Goal: Transaction & Acquisition: Book appointment/travel/reservation

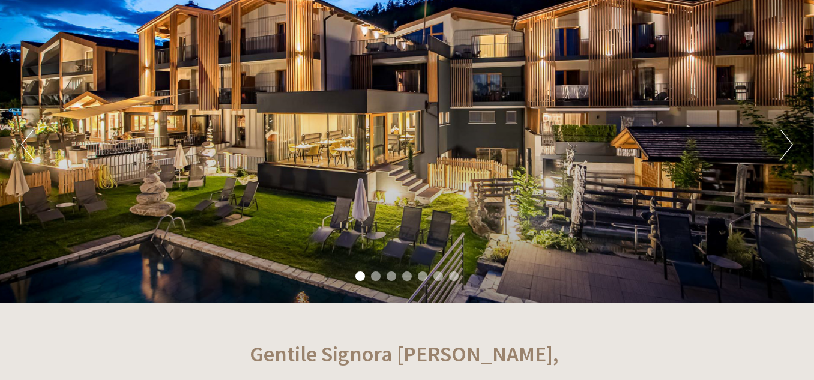
scroll to position [120, 0]
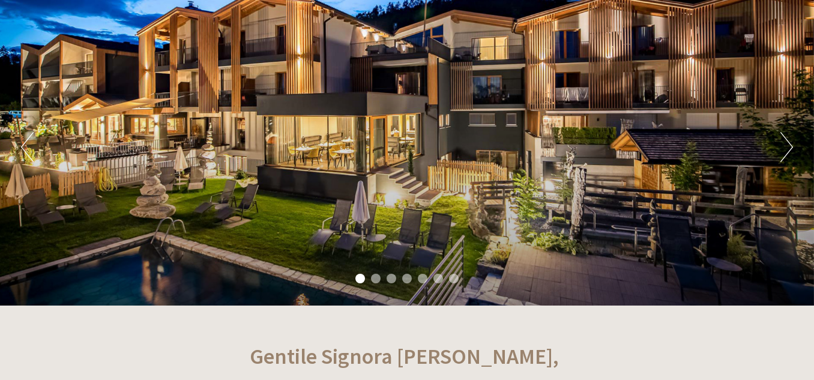
click at [783, 144] on button "Next" at bounding box center [787, 147] width 13 height 30
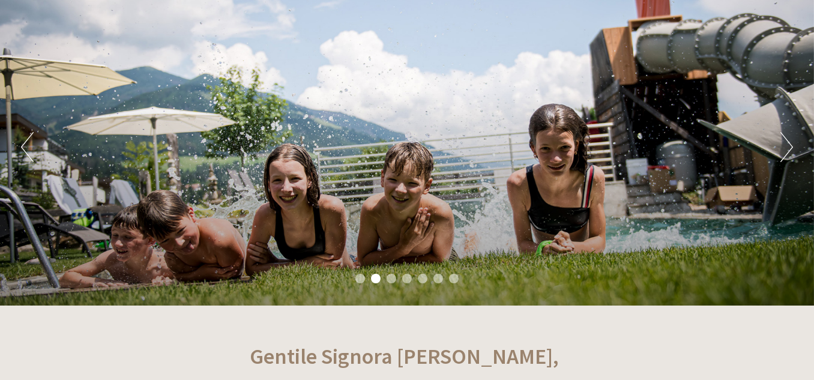
click at [783, 144] on button "Next" at bounding box center [787, 147] width 13 height 30
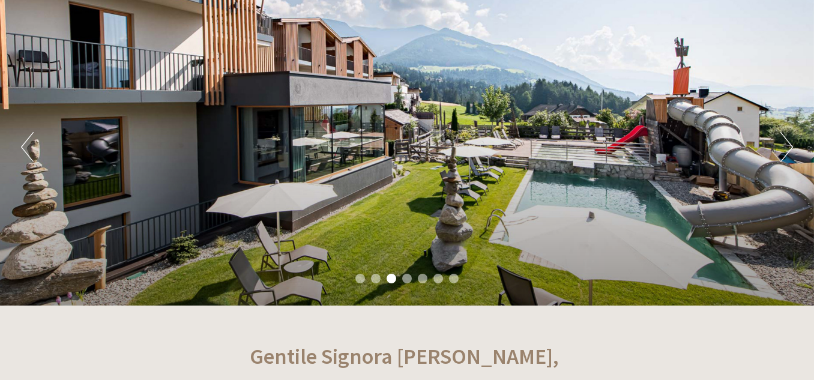
click at [783, 144] on button "Next" at bounding box center [787, 147] width 13 height 30
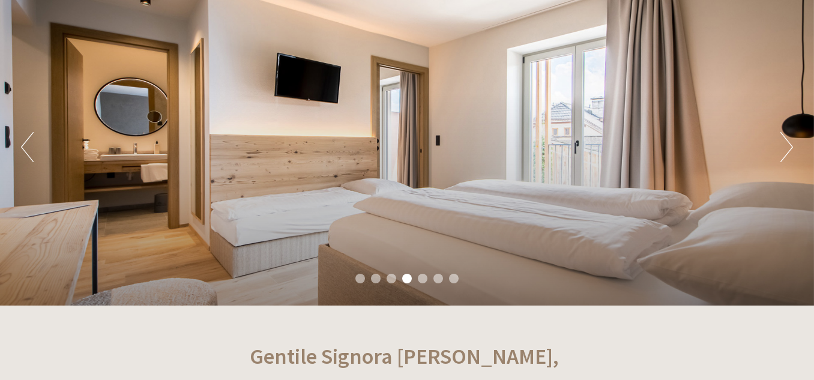
click at [783, 143] on button "Next" at bounding box center [787, 147] width 13 height 30
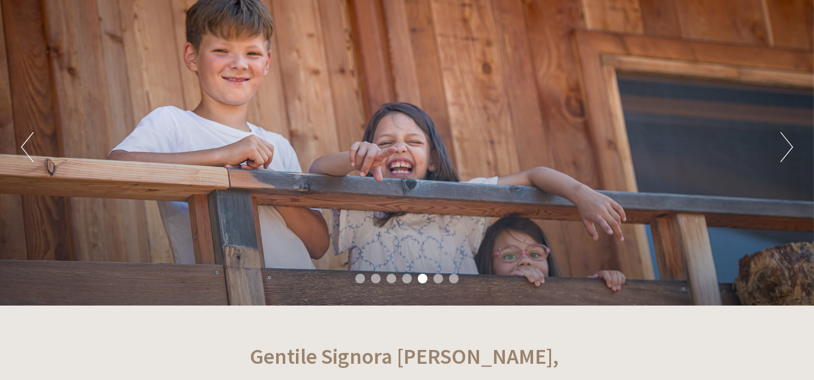
click at [783, 143] on button "Next" at bounding box center [787, 147] width 13 height 30
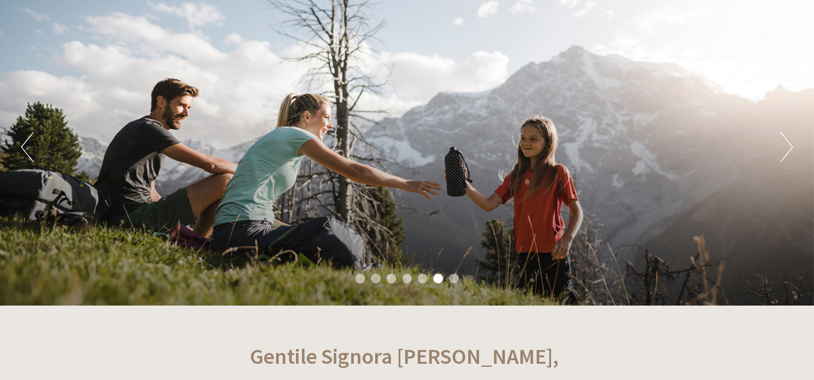
click at [783, 143] on button "Next" at bounding box center [787, 147] width 13 height 30
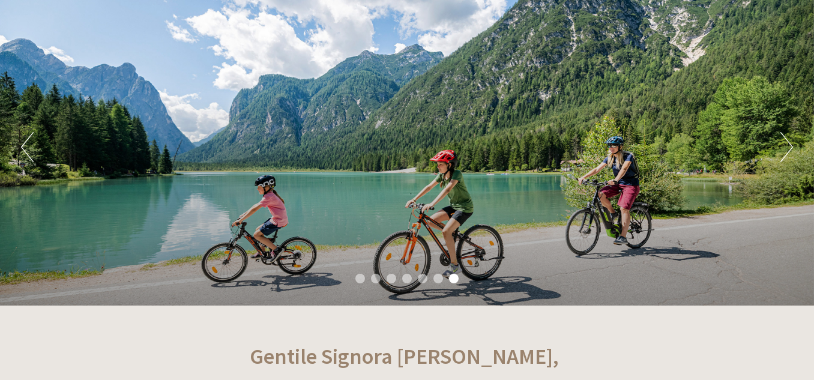
click at [783, 142] on button "Next" at bounding box center [787, 147] width 13 height 30
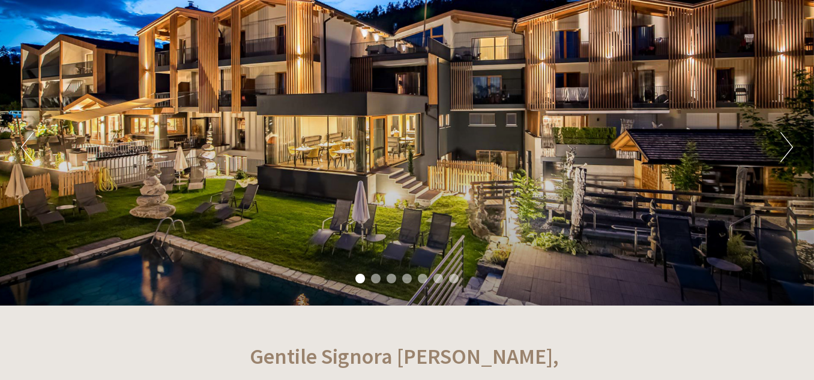
click at [783, 142] on button "Next" at bounding box center [787, 147] width 13 height 30
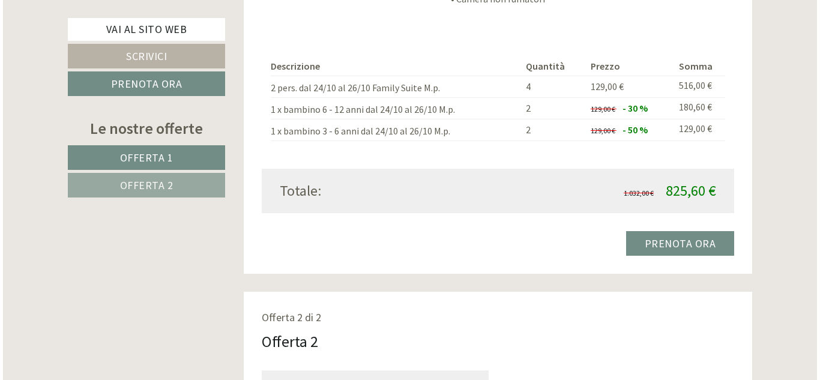
scroll to position [1321, 0]
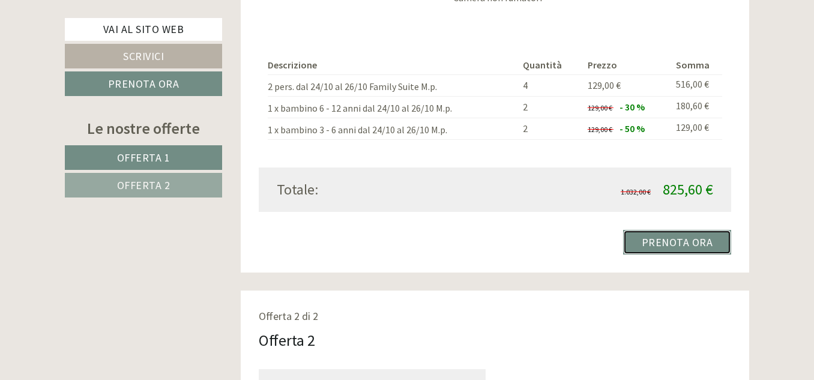
click at [687, 241] on link "Prenota ora" at bounding box center [677, 242] width 109 height 25
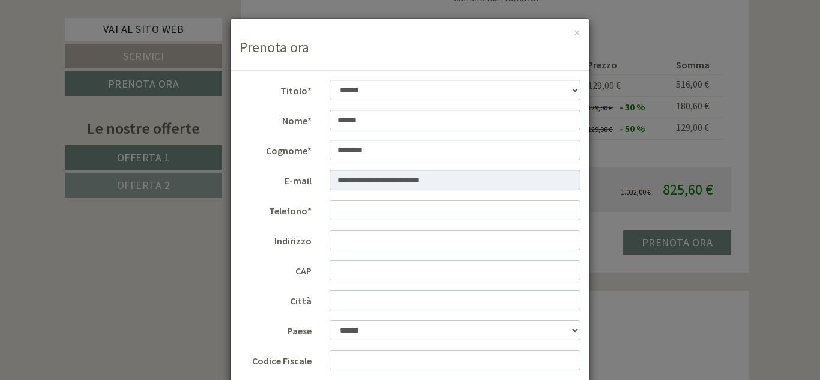
scroll to position [60, 0]
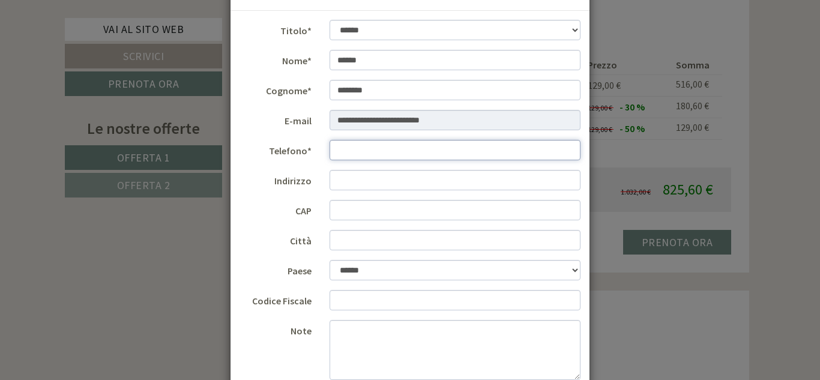
click at [459, 157] on input "Telefono*" at bounding box center [456, 150] width 252 height 20
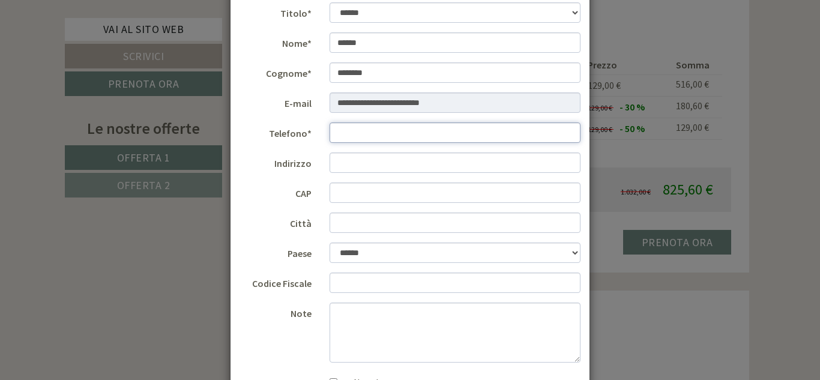
scroll to position [76, 0]
click at [360, 136] on input "Telefono*" at bounding box center [456, 134] width 252 height 20
type input "**********"
click at [344, 157] on input "Indirizzo" at bounding box center [456, 164] width 252 height 20
type input "**********"
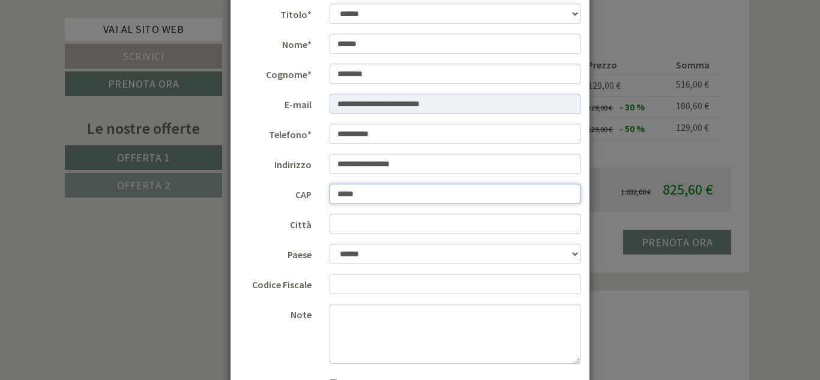
type input "*****"
type input "******"
click at [337, 285] on input "Codice Fiscale" at bounding box center [456, 284] width 252 height 20
type input "**********"
click at [358, 314] on textarea "Note" at bounding box center [456, 334] width 252 height 60
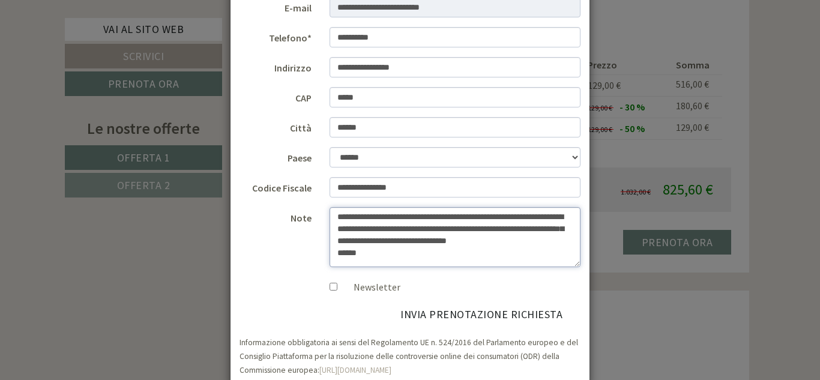
scroll to position [196, 0]
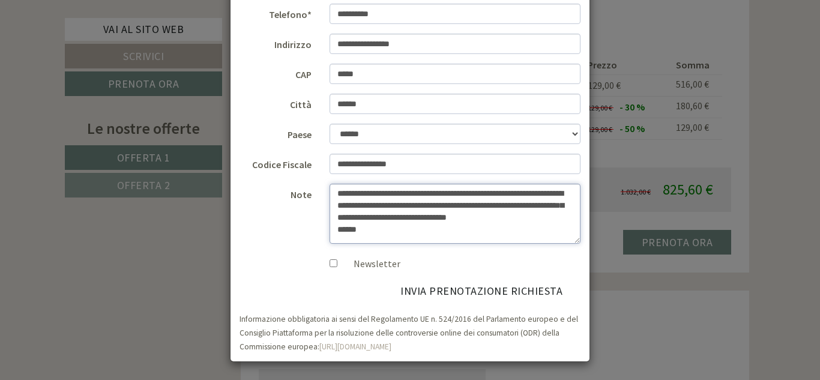
type textarea "**********"
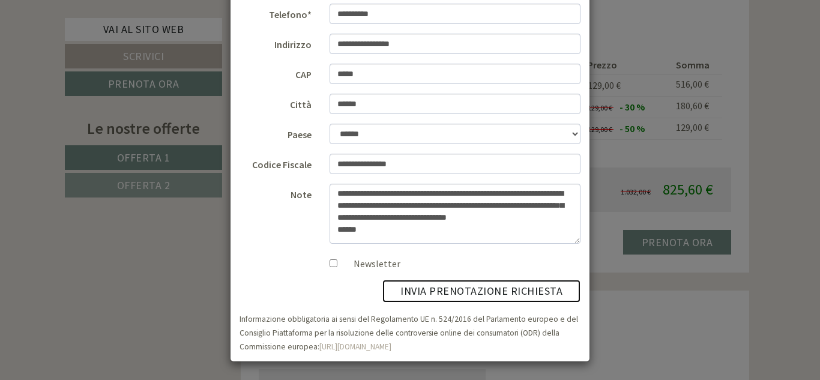
click at [442, 289] on button "invia prenotazione richiesta" at bounding box center [482, 291] width 198 height 23
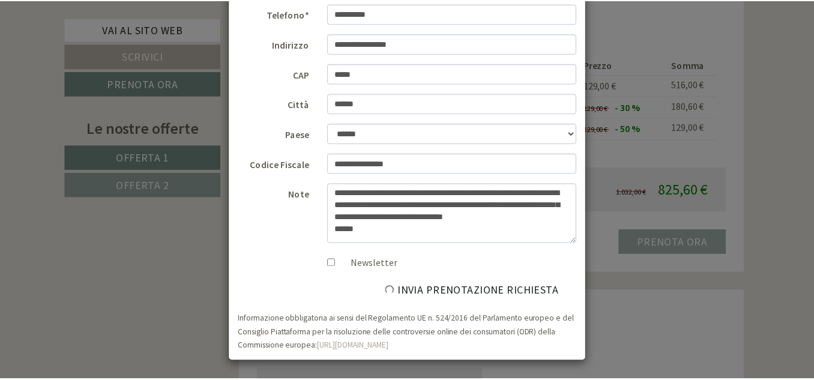
scroll to position [0, 0]
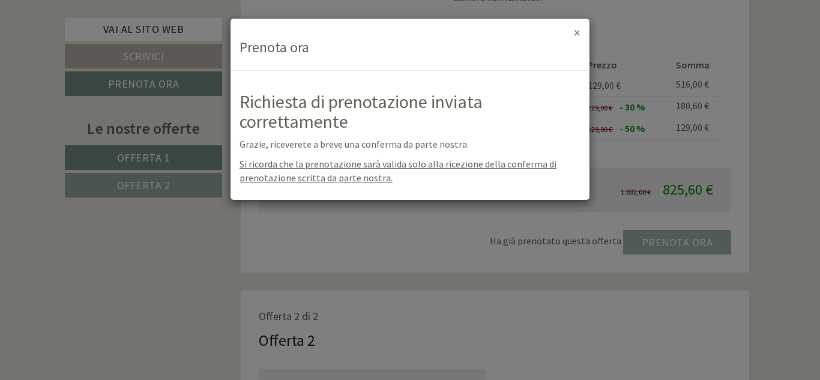
click at [578, 33] on button "×" at bounding box center [577, 32] width 7 height 13
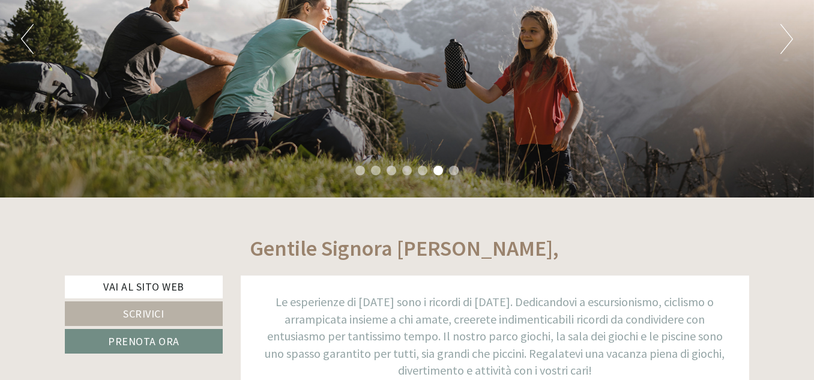
scroll to position [180, 0]
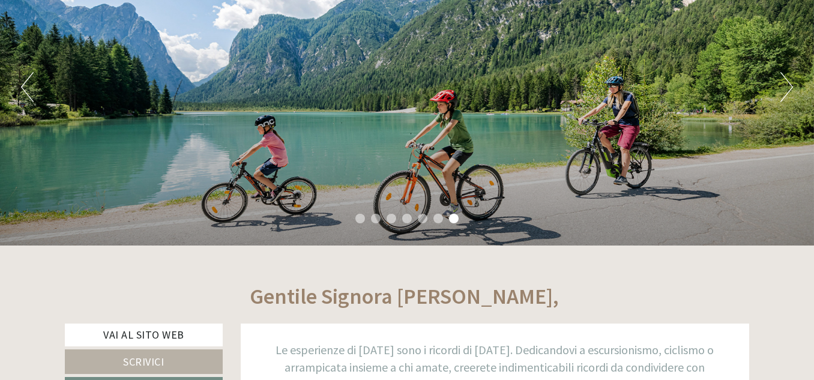
click at [771, 83] on div "Previous Next 1 2 3 4 5 6 7" at bounding box center [407, 87] width 814 height 318
click at [792, 85] on button "Next" at bounding box center [787, 87] width 13 height 30
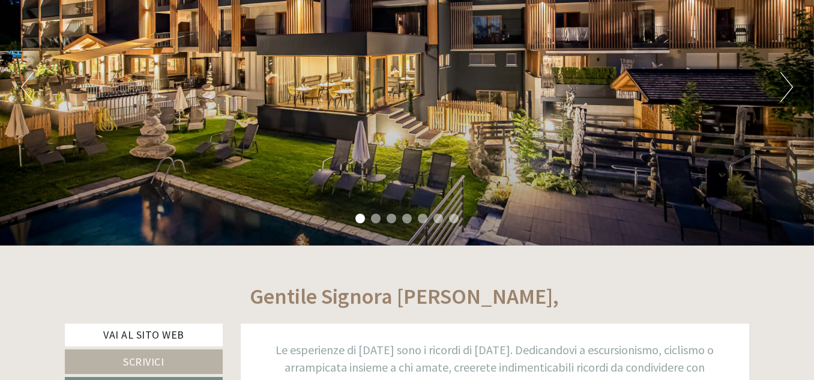
click at [792, 84] on button "Next" at bounding box center [787, 87] width 13 height 30
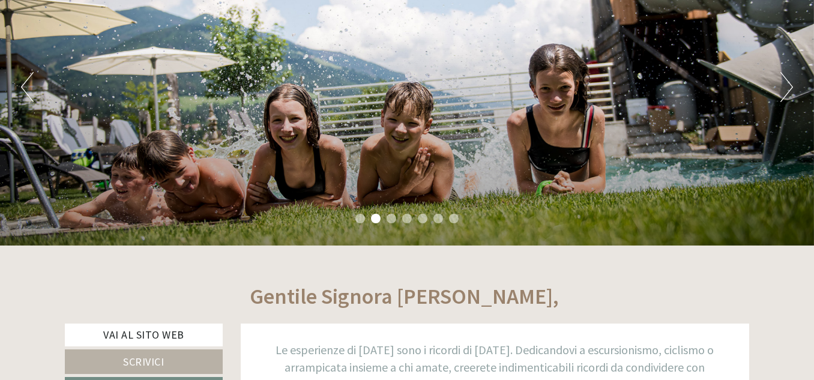
click at [792, 84] on button "Next" at bounding box center [787, 87] width 13 height 30
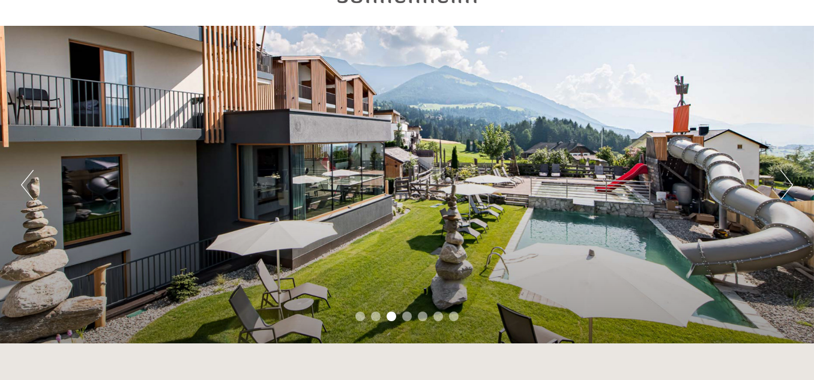
scroll to position [0, 0]
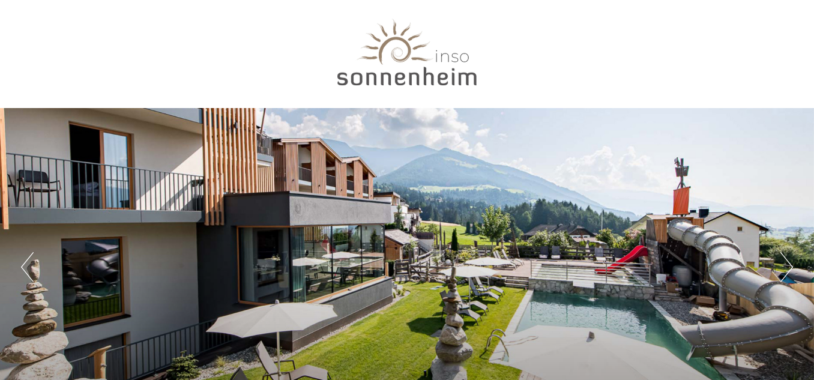
click at [422, 75] on div at bounding box center [407, 55] width 673 height 98
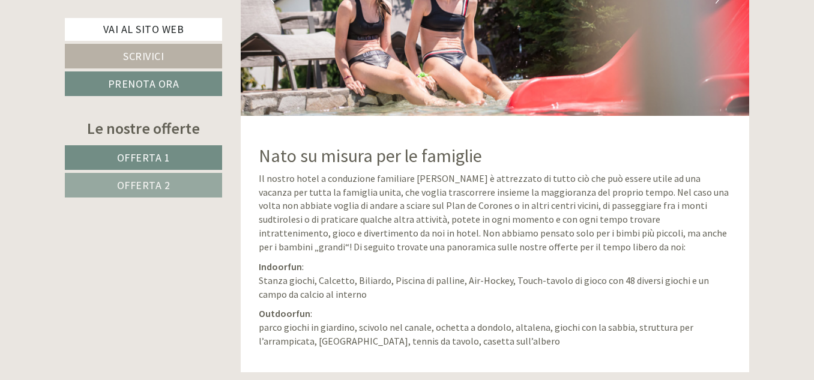
scroll to position [3063, 0]
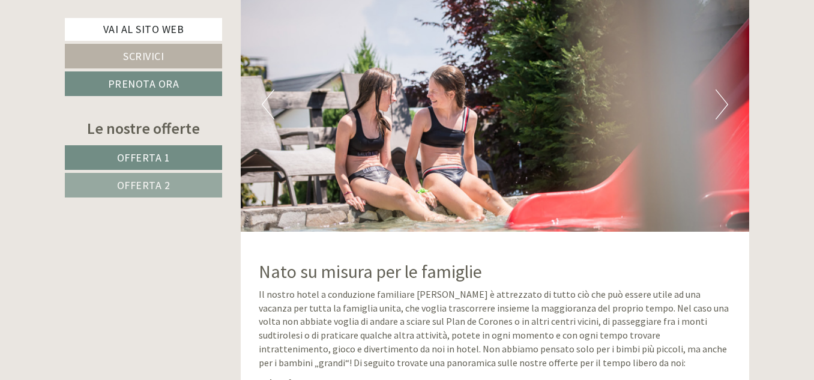
click at [717, 101] on button "Next" at bounding box center [722, 104] width 13 height 30
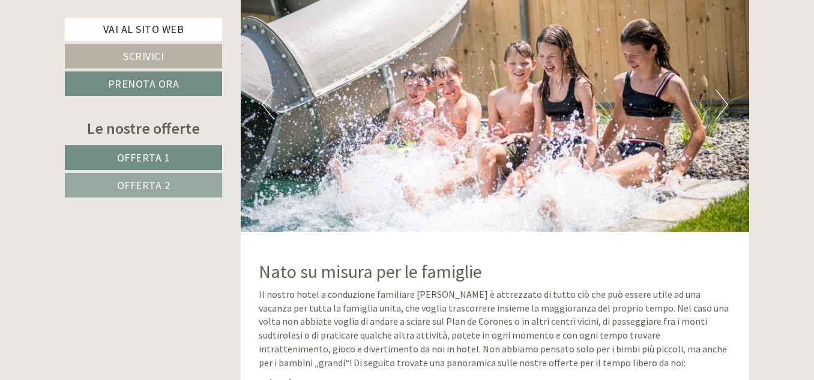
click at [717, 102] on button "Next" at bounding box center [722, 104] width 13 height 30
click at [718, 95] on button "Next" at bounding box center [722, 104] width 13 height 30
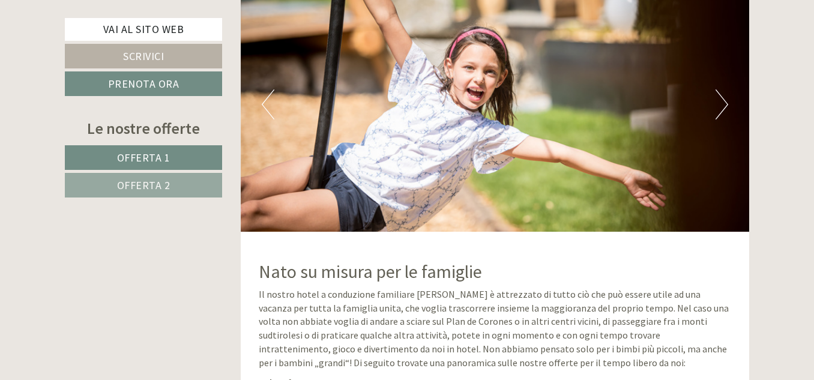
click at [718, 95] on button "Next" at bounding box center [722, 104] width 13 height 30
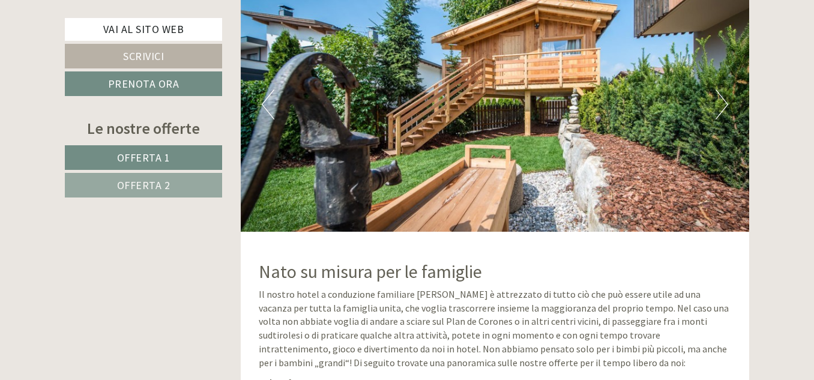
click at [718, 95] on button "Next" at bounding box center [722, 104] width 13 height 30
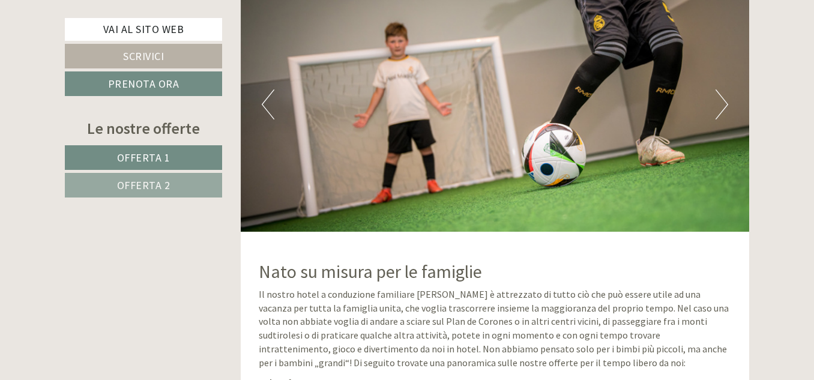
click at [718, 95] on button "Next" at bounding box center [722, 104] width 13 height 30
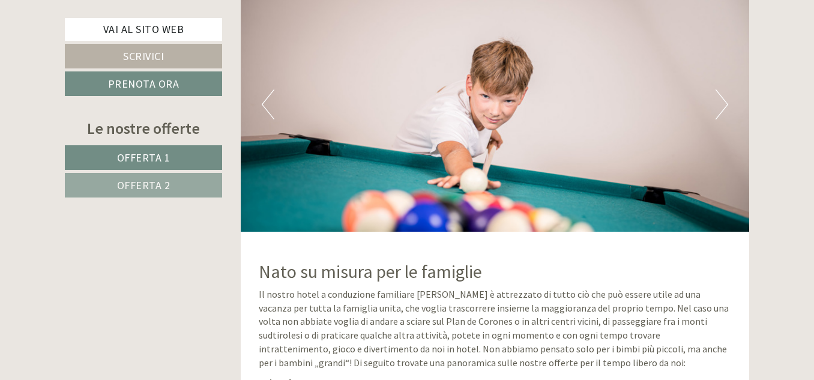
click at [718, 95] on button "Next" at bounding box center [722, 104] width 13 height 30
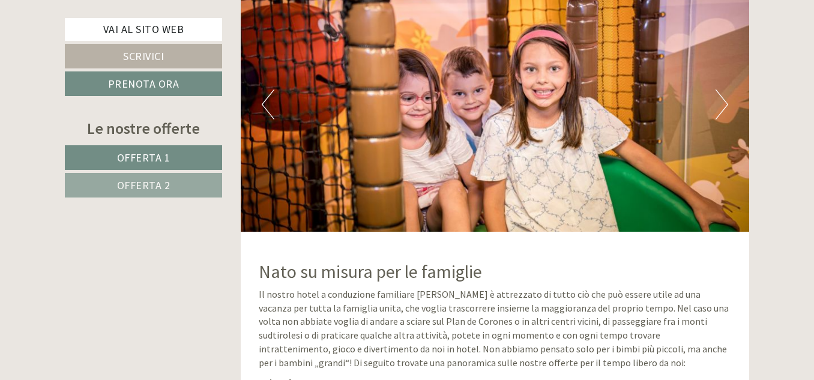
click at [718, 95] on button "Next" at bounding box center [722, 104] width 13 height 30
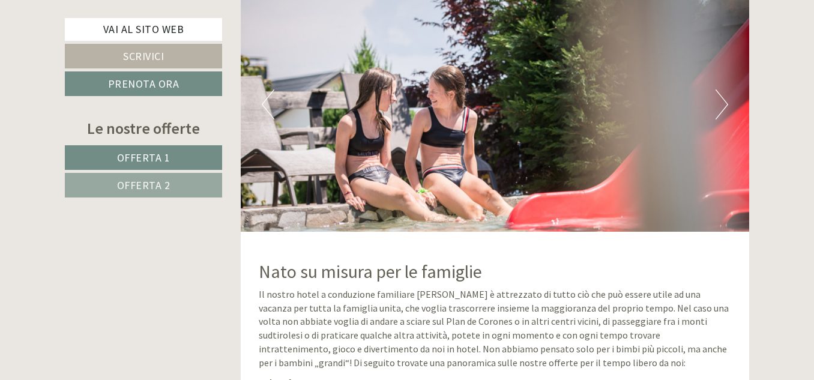
click at [718, 95] on button "Next" at bounding box center [722, 104] width 13 height 30
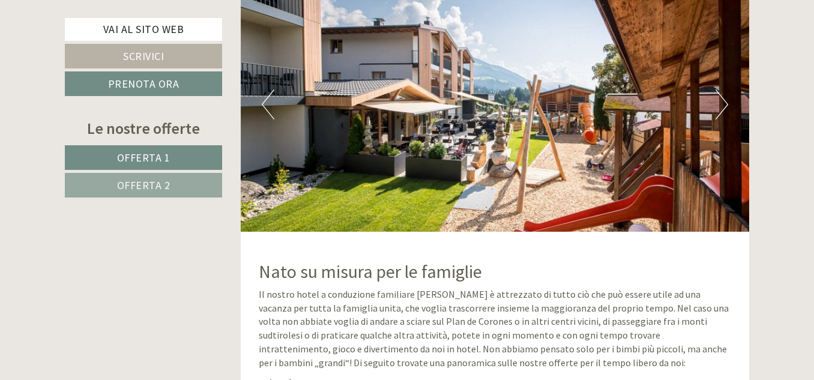
click at [718, 94] on button "Next" at bounding box center [722, 104] width 13 height 30
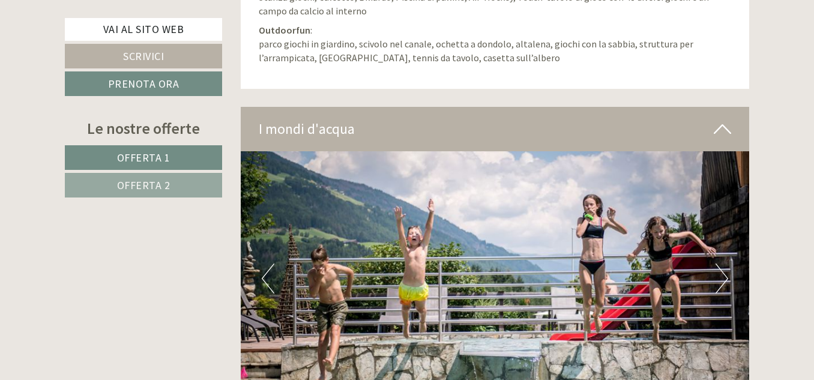
scroll to position [3483, 0]
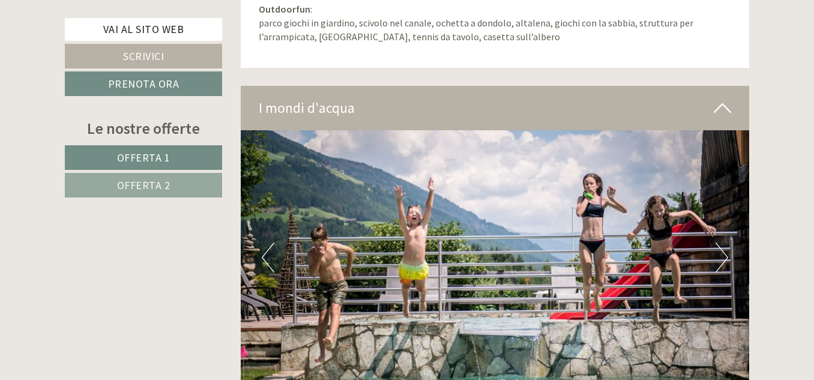
click at [718, 256] on button "Next" at bounding box center [722, 258] width 13 height 30
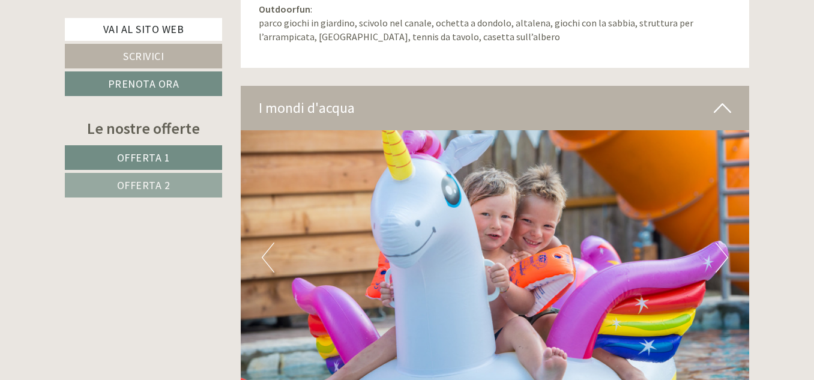
click at [718, 256] on button "Next" at bounding box center [722, 258] width 13 height 30
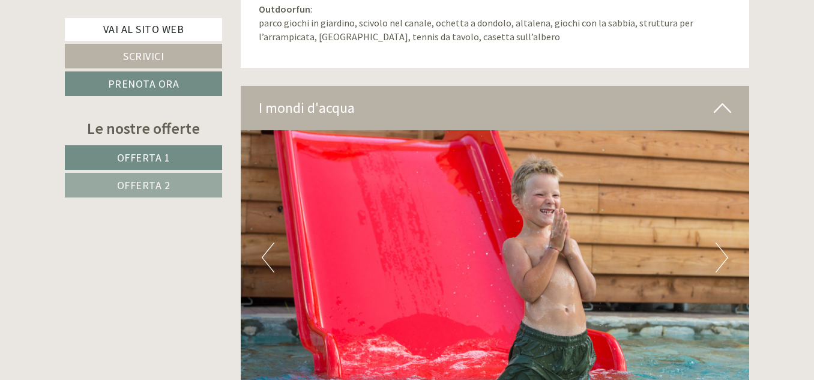
click at [718, 256] on button "Next" at bounding box center [722, 258] width 13 height 30
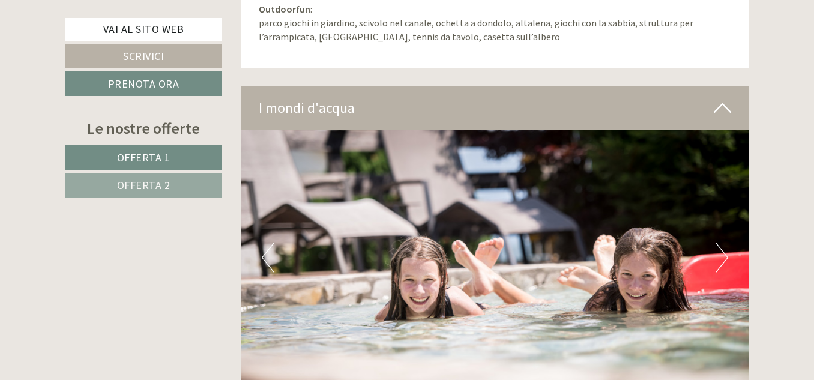
click at [718, 256] on button "Next" at bounding box center [722, 258] width 13 height 30
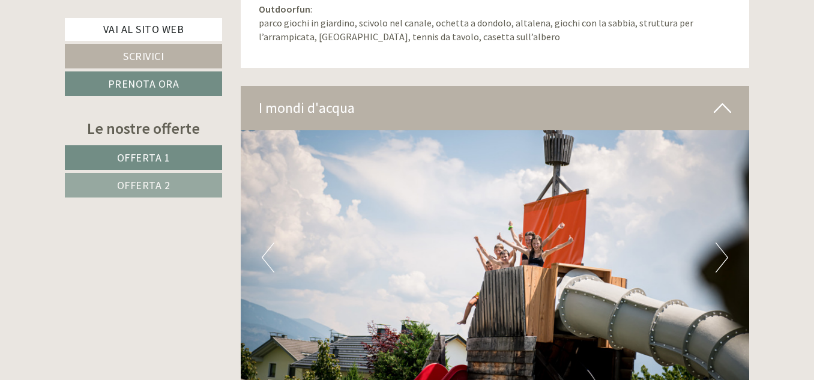
click at [718, 256] on button "Next" at bounding box center [722, 258] width 13 height 30
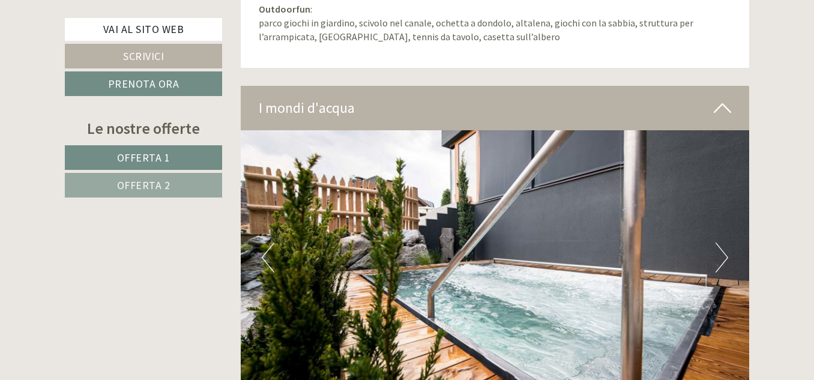
click at [718, 256] on button "Next" at bounding box center [722, 258] width 13 height 30
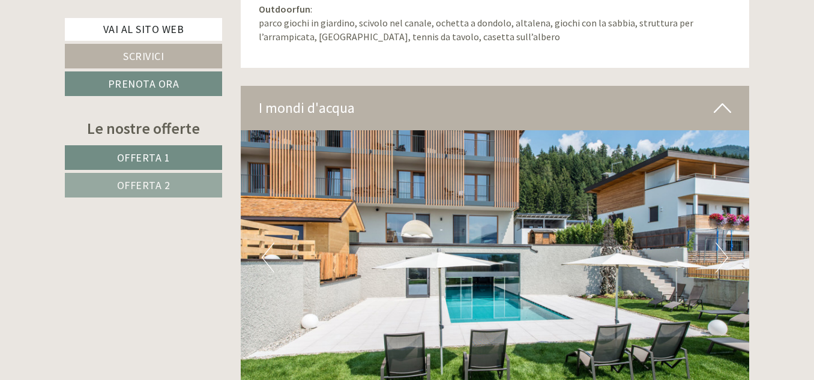
click at [718, 256] on button "Next" at bounding box center [722, 258] width 13 height 30
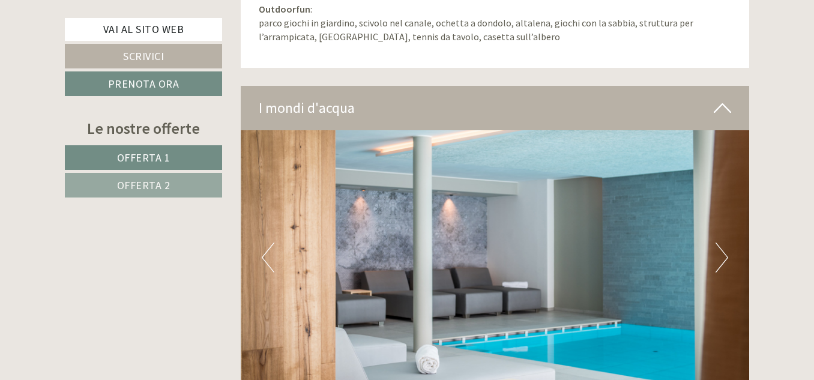
click at [718, 256] on button "Next" at bounding box center [722, 258] width 13 height 30
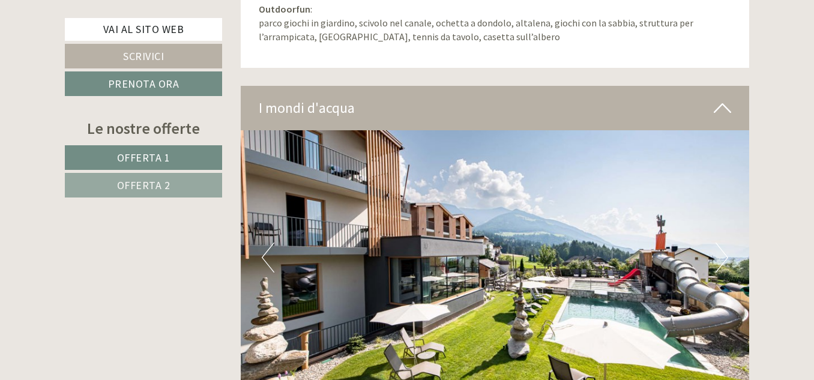
click at [718, 256] on button "Next" at bounding box center [722, 258] width 13 height 30
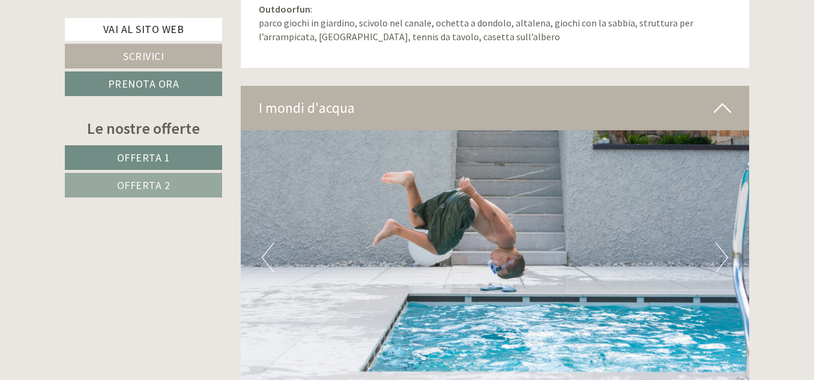
click at [718, 256] on button "Next" at bounding box center [722, 258] width 13 height 30
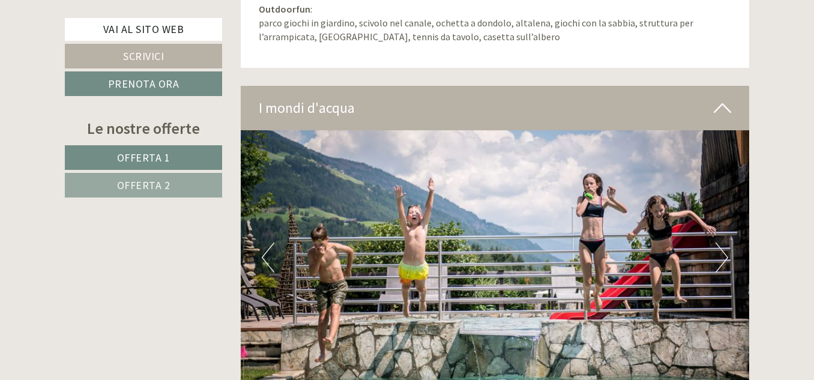
click at [718, 255] on button "Next" at bounding box center [722, 258] width 13 height 30
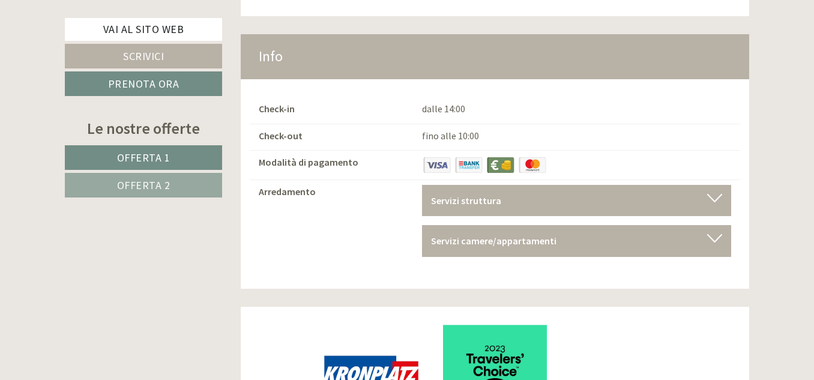
scroll to position [8588, 0]
click at [707, 198] on div at bounding box center [714, 197] width 15 height 8
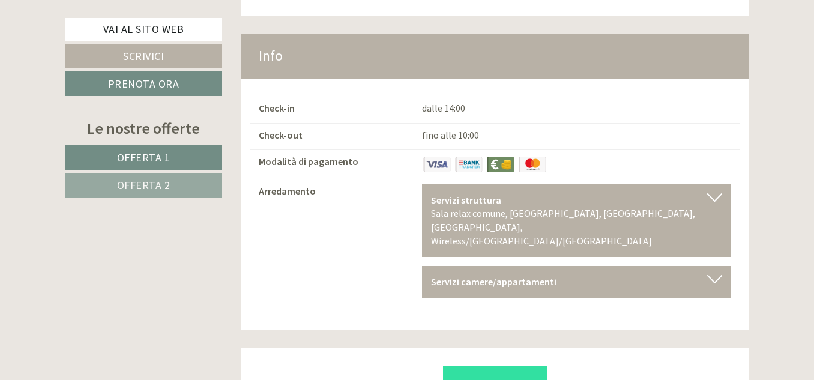
click at [713, 275] on div at bounding box center [714, 279] width 15 height 8
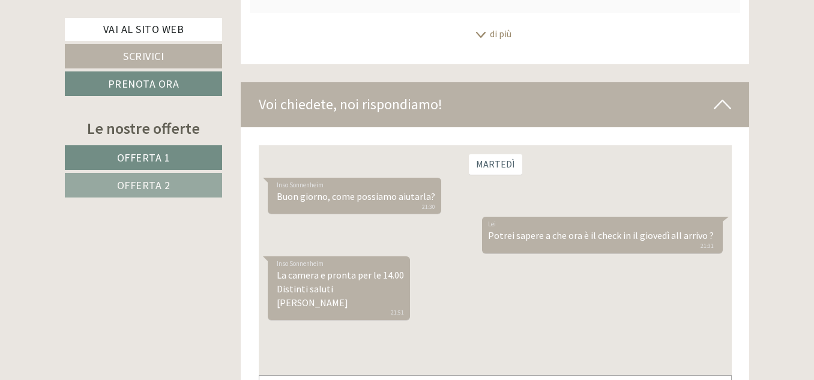
scroll to position [7880, 0]
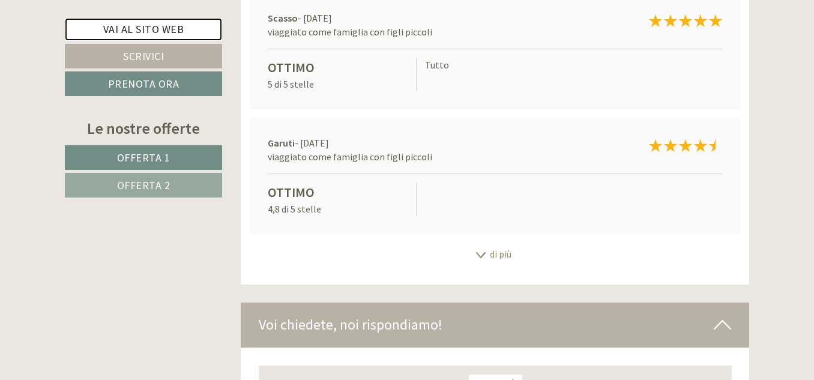
click at [176, 20] on link "Vai al sito web" at bounding box center [143, 29] width 157 height 23
